Goal: Task Accomplishment & Management: Manage account settings

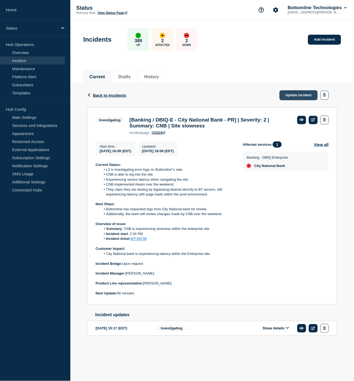
click at [293, 95] on link "Update incident" at bounding box center [299, 95] width 38 height 10
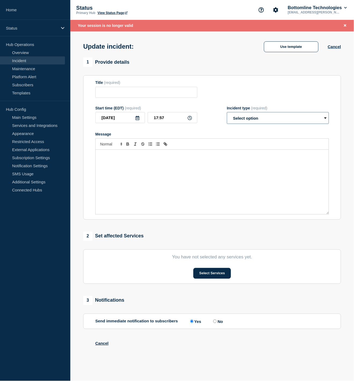
click at [273, 117] on select "Select option Investigating Identified Monitoring Resolved" at bounding box center [278, 118] width 102 height 12
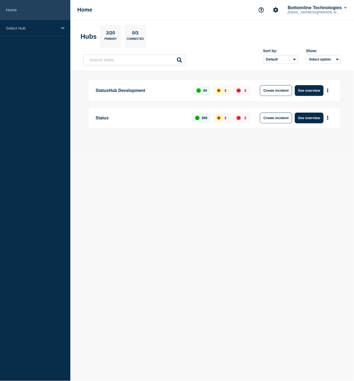
click at [44, 19] on link "Home" at bounding box center [35, 10] width 70 height 20
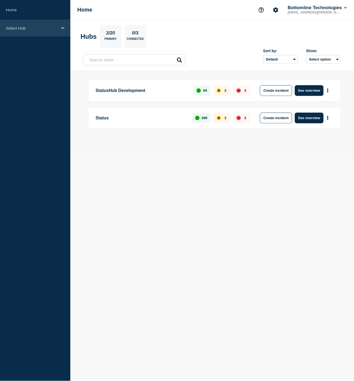
drag, startPoint x: 44, startPoint y: 25, endPoint x: 37, endPoint y: 27, distance: 7.3
click at [41, 26] on div "Select Hub" at bounding box center [35, 28] width 70 height 16
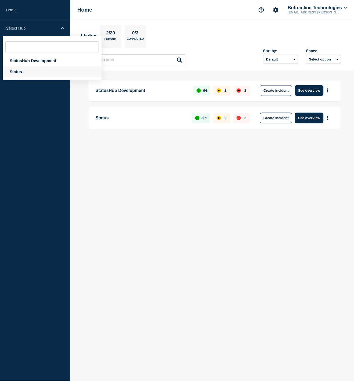
click at [19, 74] on div "Status" at bounding box center [52, 71] width 99 height 11
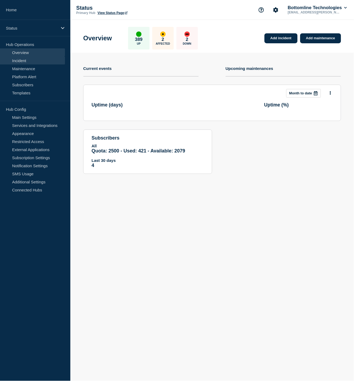
click at [35, 61] on link "Incident" at bounding box center [32, 60] width 65 height 8
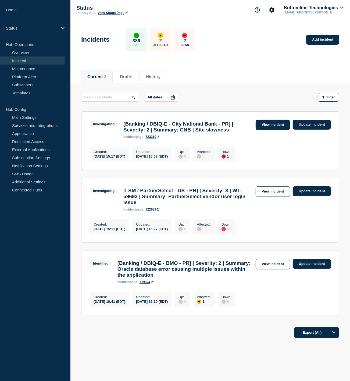
click at [268, 125] on link "View incident" at bounding box center [273, 125] width 35 height 10
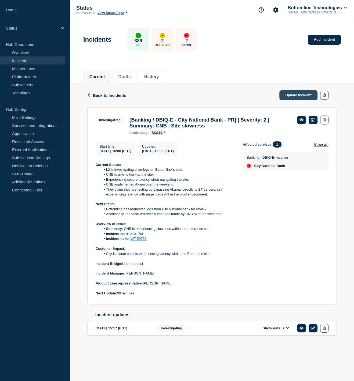
click at [294, 92] on link "Update incident" at bounding box center [299, 95] width 38 height 10
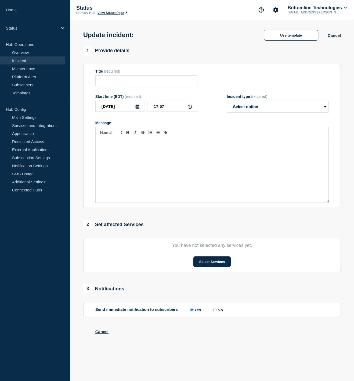
type input "[Banking / DBIQ-E - City National Bank - PR] | Severity: 2 | Summary: CNB | Sit…"
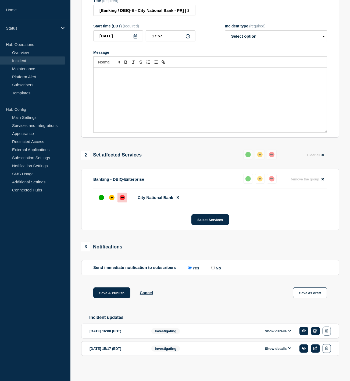
scroll to position [92, 0]
click at [271, 332] on button "Show details" at bounding box center [278, 331] width 30 height 5
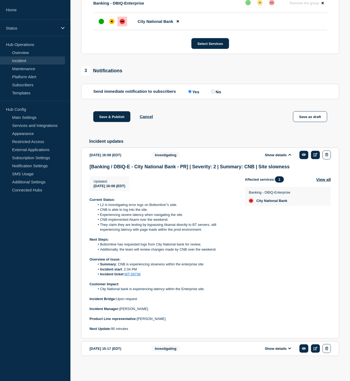
scroll to position [269, 0]
drag, startPoint x: 131, startPoint y: 329, endPoint x: 88, endPoint y: 200, distance: 135.2
click at [88, 200] on section "2025-09-25 16:08 (EDT) Show details Investigating [Banking / DBIQ-E - City Nati…" at bounding box center [210, 243] width 258 height 191
copy div "Current Status: L2 is investigating error logs on Bottomline''s side. CNB is ab…"
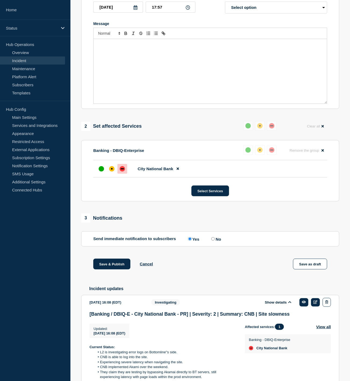
scroll to position [30, 0]
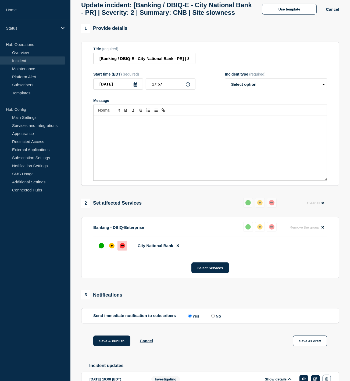
click at [150, 153] on div "Message" at bounding box center [210, 148] width 233 height 64
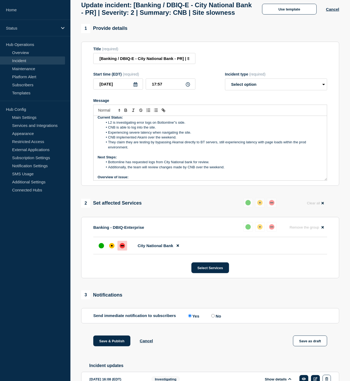
scroll to position [0, 0]
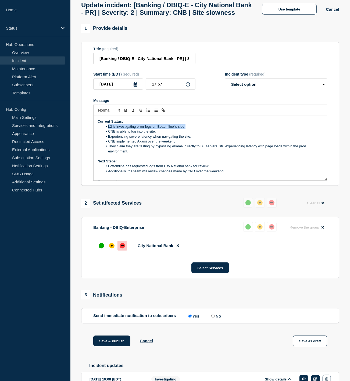
drag, startPoint x: 186, startPoint y: 138, endPoint x: 108, endPoint y: 137, distance: 78.5
click at [108, 129] on li "L2 is investigating error logs on Bottomline''s side." at bounding box center [213, 126] width 220 height 5
drag, startPoint x: 156, startPoint y: 143, endPoint x: 121, endPoint y: 145, distance: 35.2
click at [121, 134] on li "CNB is able to log into the site." at bounding box center [213, 131] width 220 height 5
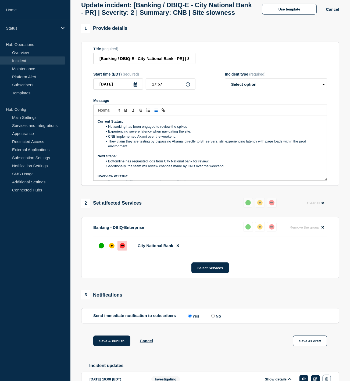
click at [184, 139] on li "CNB implemented Akami over the weekend." at bounding box center [213, 136] width 220 height 5
drag, startPoint x: 230, startPoint y: 178, endPoint x: 108, endPoint y: 175, distance: 122.6
click at [108, 169] on ol "Bottomline has requested logs from City National bank for review. Additionally,…" at bounding box center [210, 164] width 225 height 10
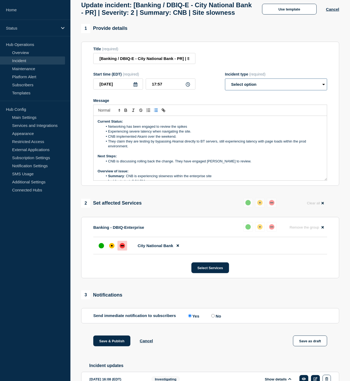
click at [241, 90] on select "Select option Investigating Identified Monitoring Resolved" at bounding box center [276, 84] width 102 height 12
select select "investigating"
click at [225, 90] on select "Select option Investigating Identified Monitoring Resolved" at bounding box center [276, 84] width 102 height 12
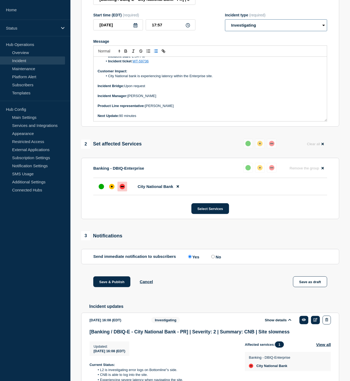
scroll to position [209, 0]
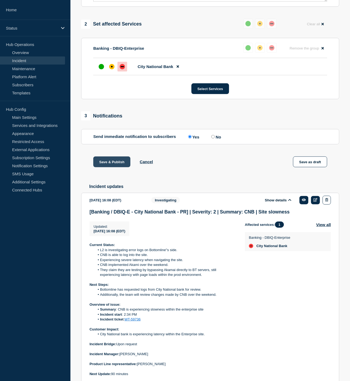
click at [112, 167] on button "Save & Publish" at bounding box center [111, 161] width 37 height 11
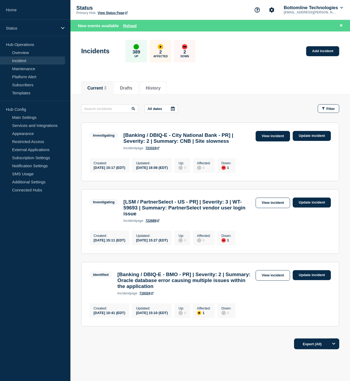
click at [282, 140] on link "View incident" at bounding box center [273, 136] width 35 height 10
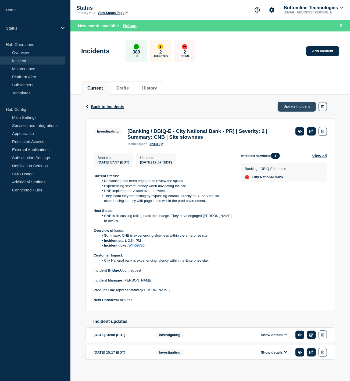
click at [297, 109] on link "Update incident" at bounding box center [297, 107] width 38 height 10
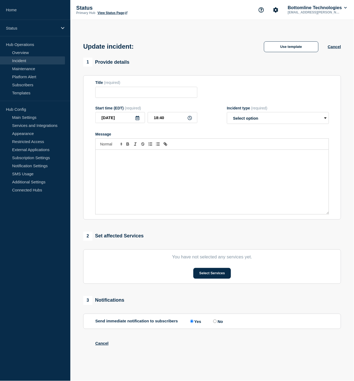
type input "[Banking / DBIQ-E - City National Bank - PR] | Severity: 2 | Summary: CNB | Sit…"
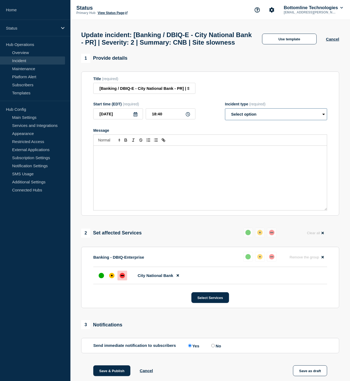
click at [255, 120] on select "Select option Investigating Identified Monitoring Resolved" at bounding box center [276, 114] width 102 height 12
click at [225, 120] on select "Select option Investigating Identified Monitoring Resolved" at bounding box center [276, 114] width 102 height 12
click at [159, 186] on div "Message" at bounding box center [210, 178] width 233 height 64
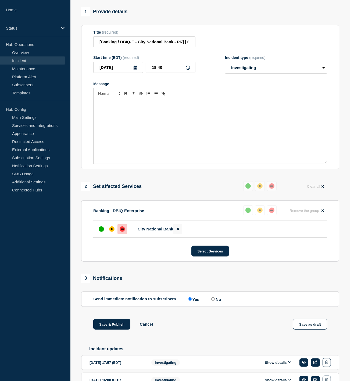
scroll to position [109, 0]
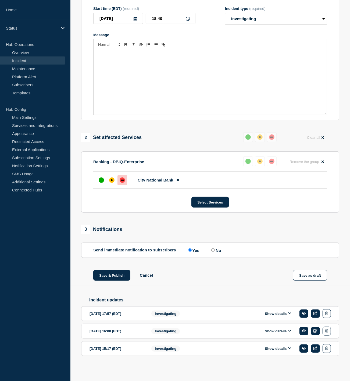
click at [276, 312] on button "Show details" at bounding box center [278, 313] width 30 height 5
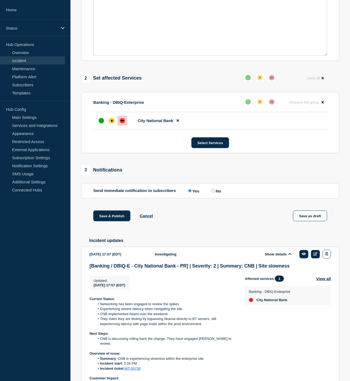
scroll to position [259, 0]
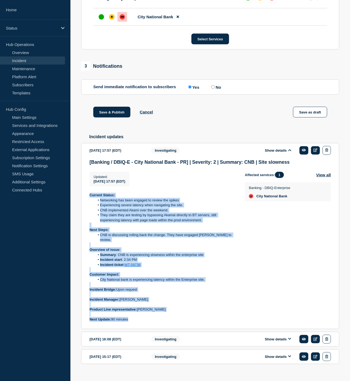
drag, startPoint x: 137, startPoint y: 329, endPoint x: 90, endPoint y: 208, distance: 129.1
click at [90, 208] on div "Current Status: Networking has been engaged to review the spikes Experiencing s…" at bounding box center [162, 257] width 147 height 129
copy div "Current Status: Networking has been engaged to review the spikes Experiencing s…"
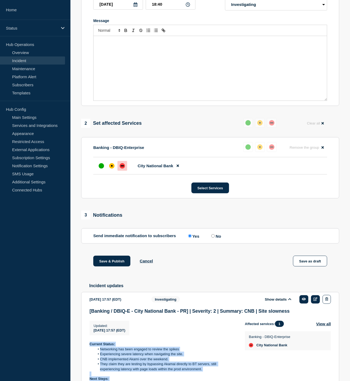
scroll to position [79, 0]
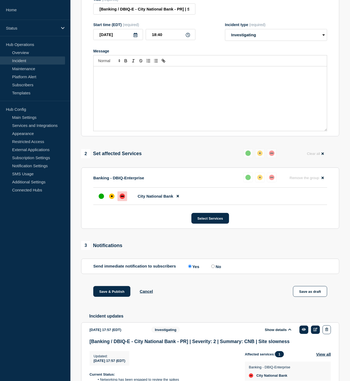
click at [125, 111] on div "Message" at bounding box center [210, 98] width 233 height 64
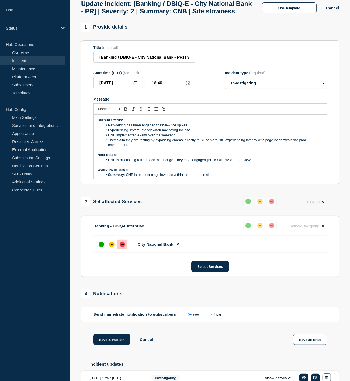
scroll to position [20, 0]
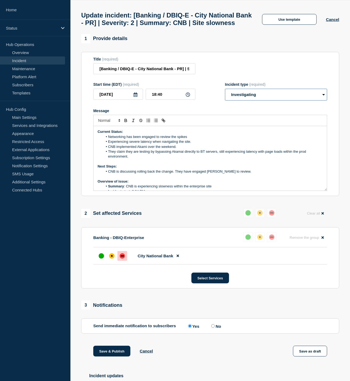
click at [283, 101] on select "Select option Investigating Identified Monitoring Resolved" at bounding box center [276, 95] width 102 height 12
select select "identified"
click at [225, 101] on select "Select option Investigating Identified Monitoring Resolved" at bounding box center [276, 95] width 102 height 12
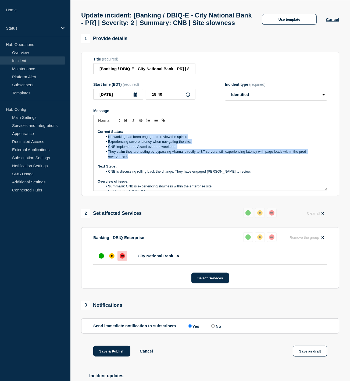
drag, startPoint x: 133, startPoint y: 168, endPoint x: 109, endPoint y: 148, distance: 31.5
click at [109, 148] on ol "Networking has been engaged to review the spikes Experiencing severe latency wh…" at bounding box center [210, 146] width 225 height 25
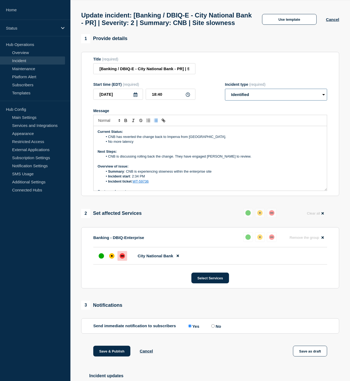
click at [256, 101] on select "Select option Investigating Identified Monitoring Resolved" at bounding box center [276, 95] width 102 height 12
select select "monitoring"
click at [225, 101] on select "Select option Investigating Identified Monitoring Resolved" at bounding box center [276, 95] width 102 height 12
click at [141, 144] on li "No more latency" at bounding box center [213, 141] width 220 height 5
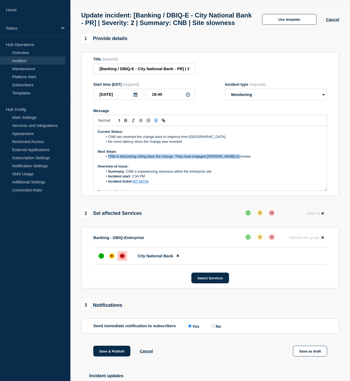
drag, startPoint x: 241, startPoint y: 168, endPoint x: 108, endPoint y: 170, distance: 133.3
click at [108, 159] on li "CNB is discussing rolling back the change. They have engaged Akamai to review." at bounding box center [213, 156] width 220 height 5
click at [182, 159] on li "Bottomline will continue to monitor" at bounding box center [213, 156] width 220 height 5
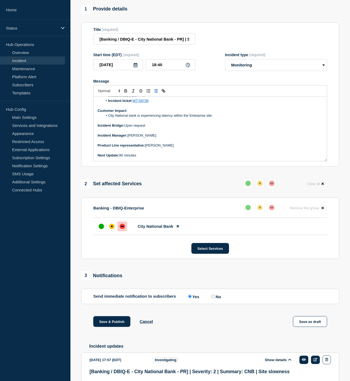
scroll to position [49, 0]
click at [148, 157] on p "Next Update: 90 minutes" at bounding box center [210, 155] width 225 height 5
drag, startPoint x: 146, startPoint y: 167, endPoint x: 120, endPoint y: 166, distance: 26.3
click at [120, 157] on p "Next Update: 10 PM EST" at bounding box center [210, 155] width 225 height 5
click at [126, 93] on icon "Toggle bold text" at bounding box center [125, 90] width 5 height 5
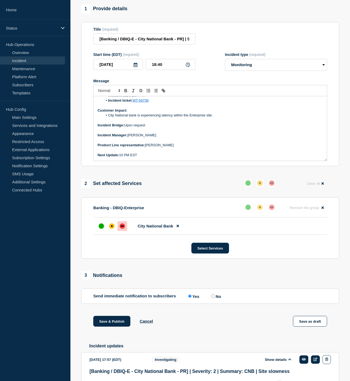
click at [157, 157] on p "Next Update: 10 PM EST" at bounding box center [210, 155] width 225 height 5
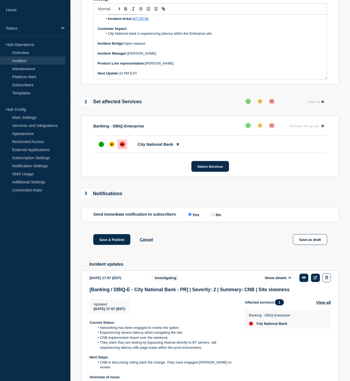
scroll to position [169, 0]
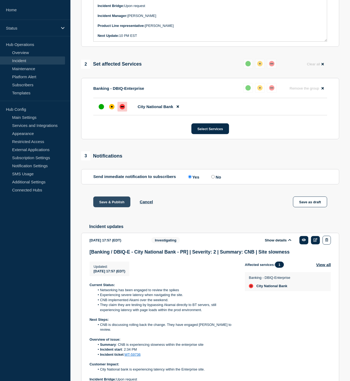
click at [116, 207] on button "Save & Publish" at bounding box center [111, 201] width 37 height 11
